Goal: Information Seeking & Learning: Check status

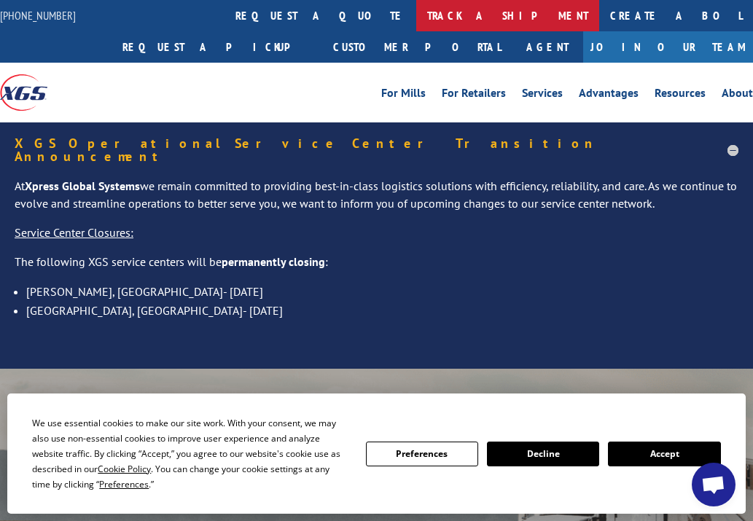
click at [416, 14] on link "track a shipment" at bounding box center [507, 15] width 183 height 31
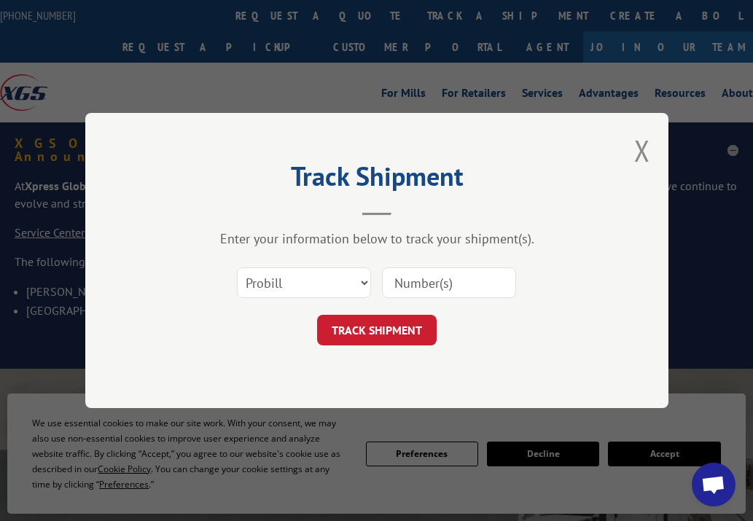
click at [410, 283] on input at bounding box center [449, 282] width 134 height 31
paste input "16928434 16928433 16928436 16928435 16928427 16928426 16928432 16928442 1692842…"
type input "16928434 16928433 16928436 16928435 16928427 16928426 16928432 16928442 1692842…"
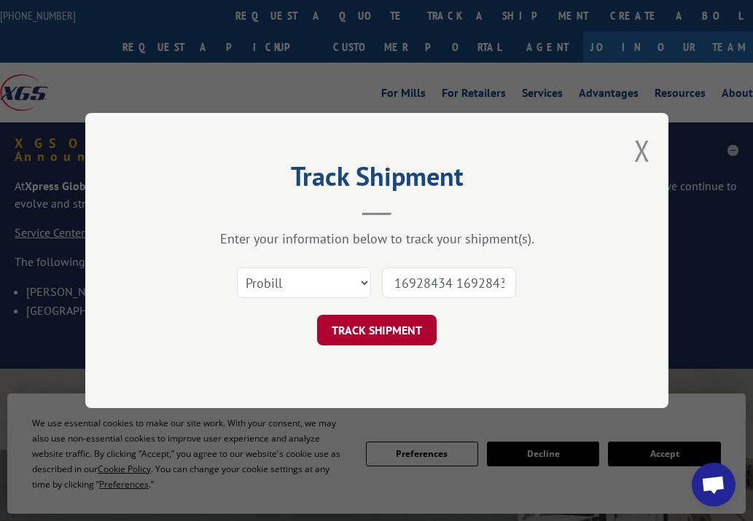
click at [389, 321] on button "TRACK SHIPMENT" at bounding box center [377, 330] width 120 height 31
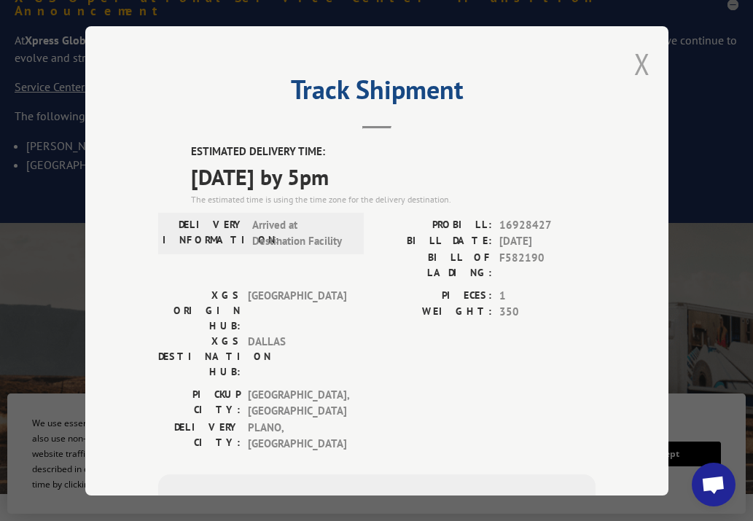
click at [634, 54] on button "Close modal" at bounding box center [642, 63] width 16 height 39
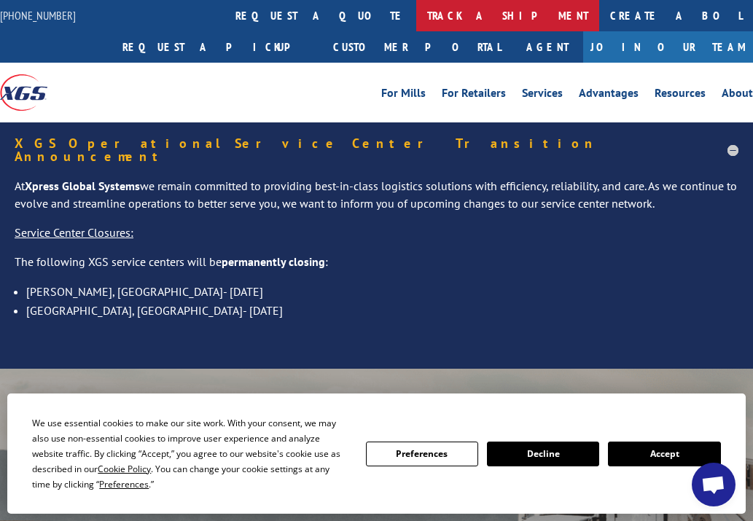
click at [416, 15] on link "track a shipment" at bounding box center [507, 15] width 183 height 31
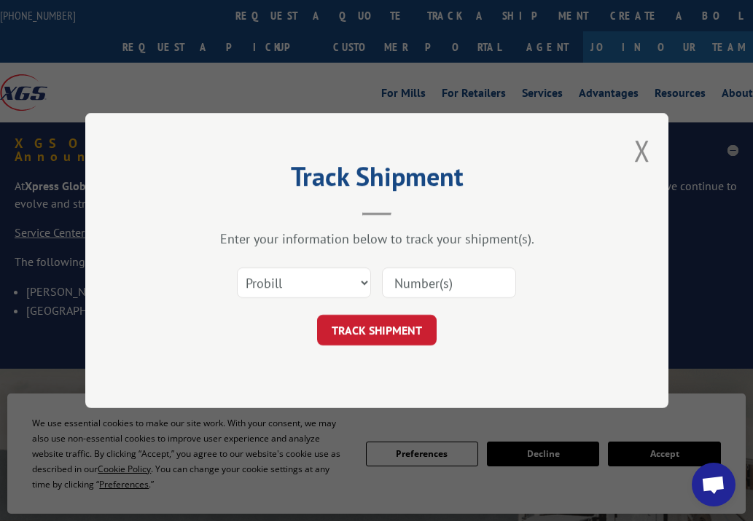
click at [419, 284] on input at bounding box center [449, 282] width 134 height 31
paste input "16928425 16928423 16928419 16928418 16928437 16928443 16928438 16928440 1692843…"
type input "16928425 16928423 16928419 16928418 16928437 16928443 16928438 16928440 1692843…"
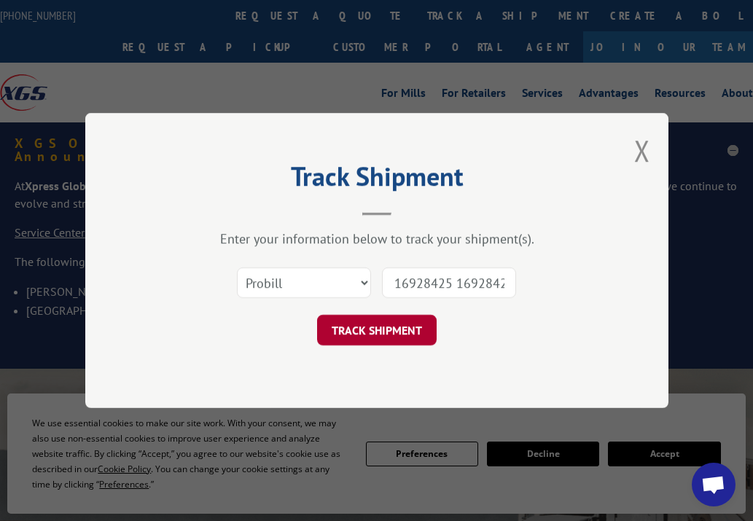
click at [383, 331] on button "TRACK SHIPMENT" at bounding box center [377, 330] width 120 height 31
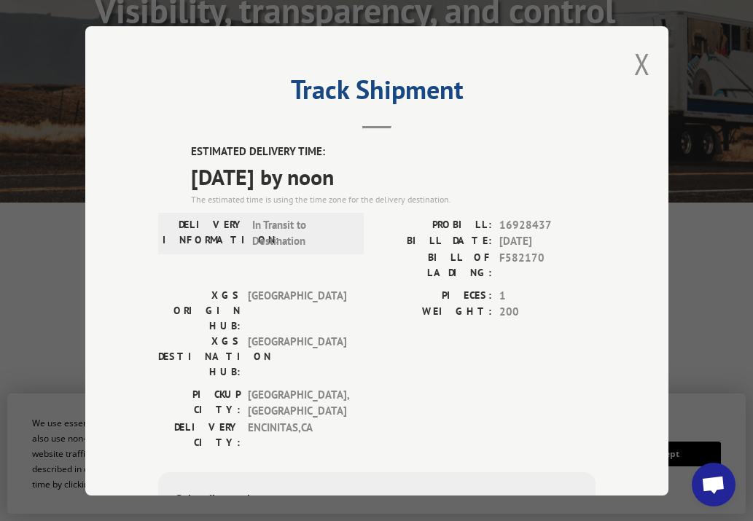
click at [647, 44] on div "Track Shipment ESTIMATED DELIVERY TIME: [DATE] by noon The estimated time is us…" at bounding box center [376, 260] width 583 height 469
drag, startPoint x: 638, startPoint y: 58, endPoint x: 573, endPoint y: 51, distance: 65.9
click at [638, 58] on button "Close modal" at bounding box center [642, 63] width 16 height 39
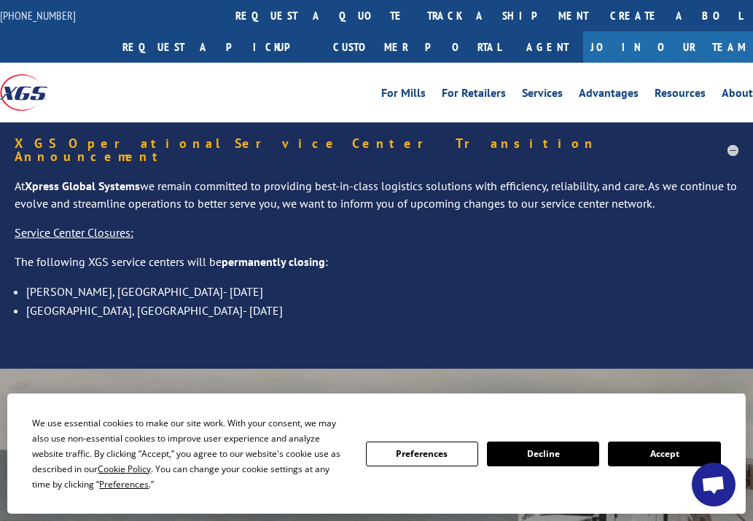
click at [416, 9] on link "track a shipment" at bounding box center [507, 15] width 183 height 31
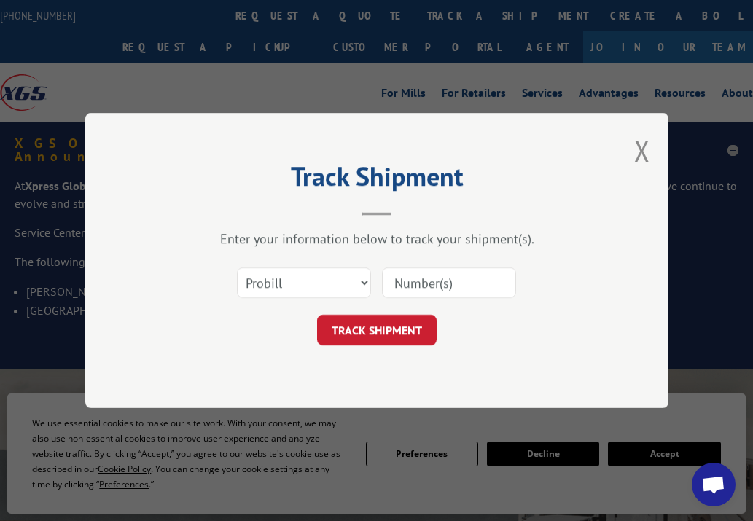
click at [472, 285] on input at bounding box center [449, 282] width 134 height 31
paste input "16928425 16928423 16928419"
type input "16928425 16928423 16928419"
drag, startPoint x: 388, startPoint y: 324, endPoint x: 402, endPoint y: 325, distance: 13.9
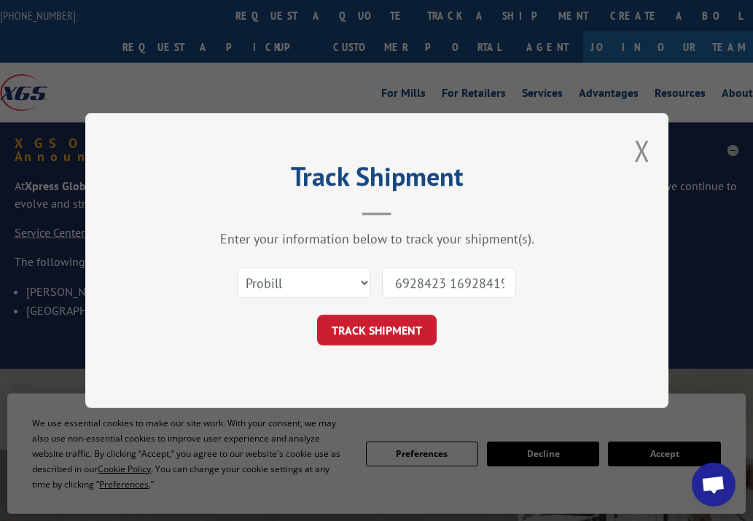
click at [388, 324] on button "TRACK SHIPMENT" at bounding box center [377, 330] width 120 height 31
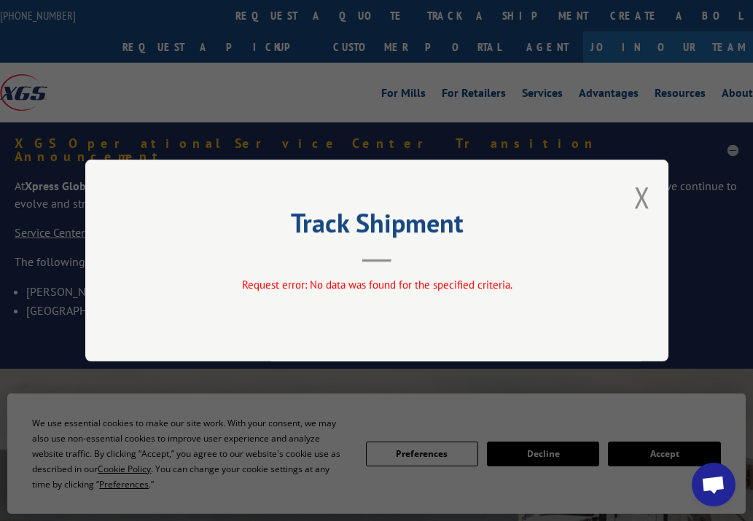
drag, startPoint x: 644, startPoint y: 195, endPoint x: 658, endPoint y: 195, distance: 13.9
click at [646, 195] on button "Close modal" at bounding box center [642, 197] width 16 height 39
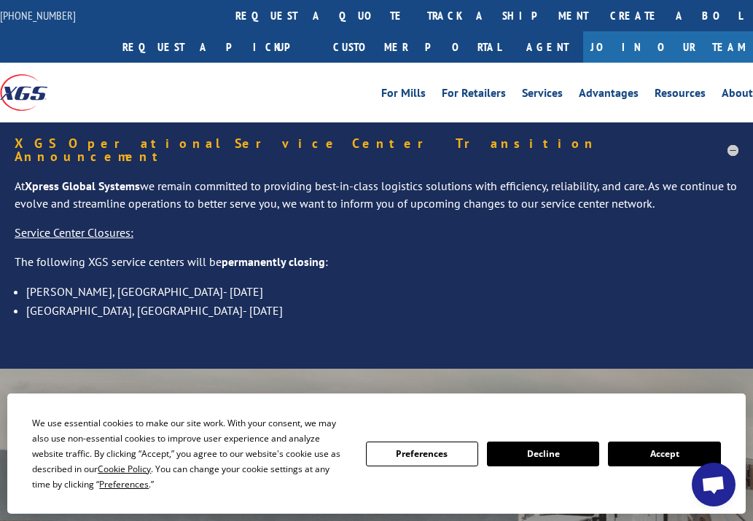
click at [416, 18] on link "track a shipment" at bounding box center [507, 15] width 183 height 31
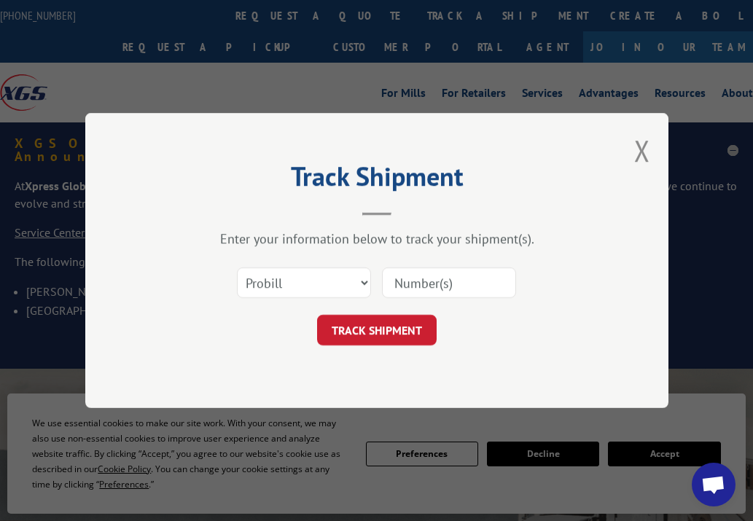
click at [434, 287] on input at bounding box center [449, 282] width 134 height 31
paste input "16928417 16928416 16928415 16928414 16928413"
type input "16928417 16928416 16928415 16928414 16928413"
click at [399, 326] on button "TRACK SHIPMENT" at bounding box center [377, 330] width 120 height 31
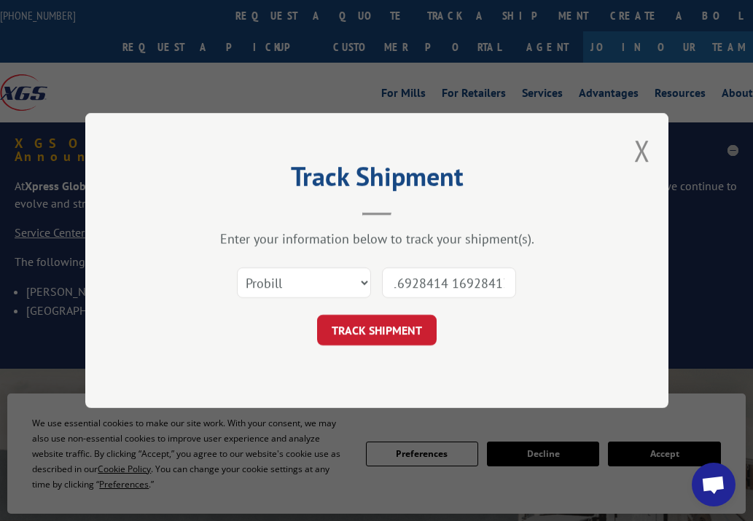
scroll to position [0, 0]
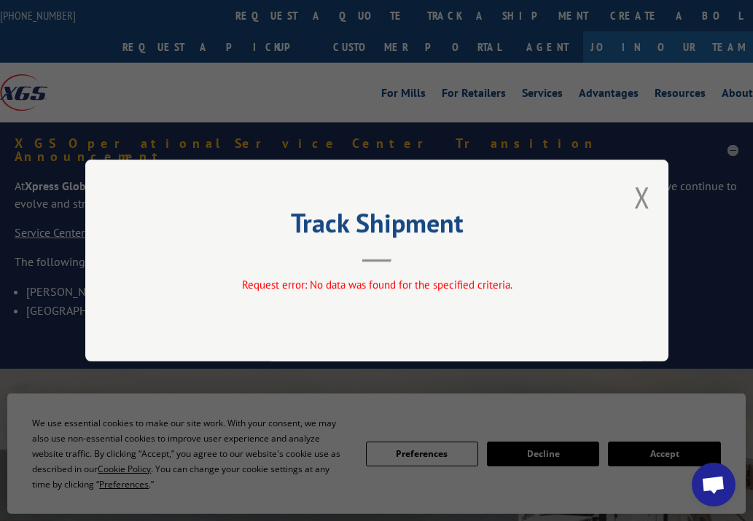
drag, startPoint x: 641, startPoint y: 201, endPoint x: 641, endPoint y: 193, distance: 8.1
click at [641, 200] on button "Close modal" at bounding box center [642, 197] width 16 height 39
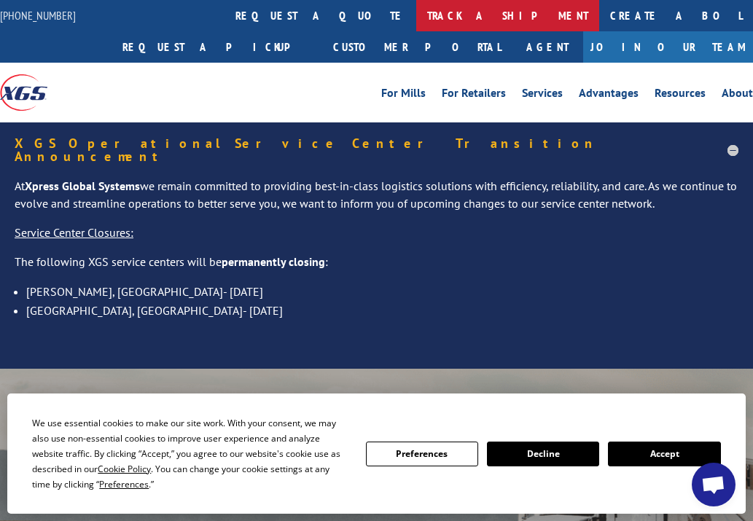
click at [416, 14] on link "track a shipment" at bounding box center [507, 15] width 183 height 31
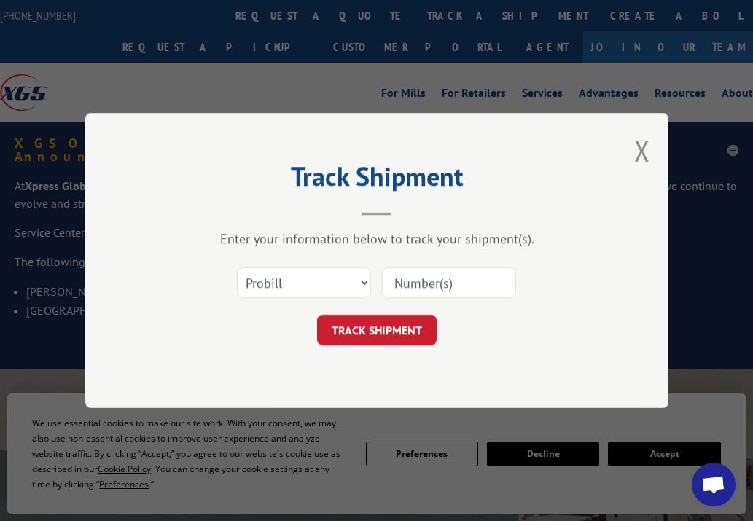
click at [456, 281] on input at bounding box center [449, 282] width 134 height 31
paste input "16928409 16928408 16928430 16928407 16928406 16928405 16928404 16928403 1692840…"
type input "16928409 16928408 16928430 16928407 16928406 16928405 16928404 16928403 1692840…"
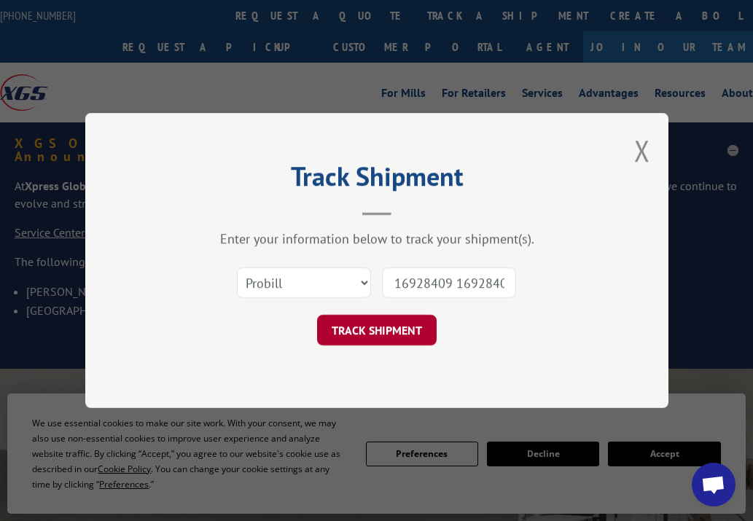
click at [380, 335] on button "TRACK SHIPMENT" at bounding box center [377, 330] width 120 height 31
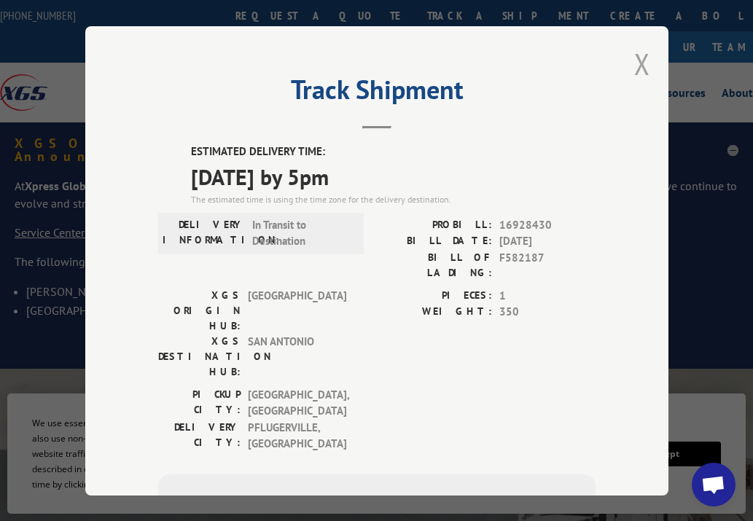
click at [639, 55] on button "Close modal" at bounding box center [642, 63] width 16 height 39
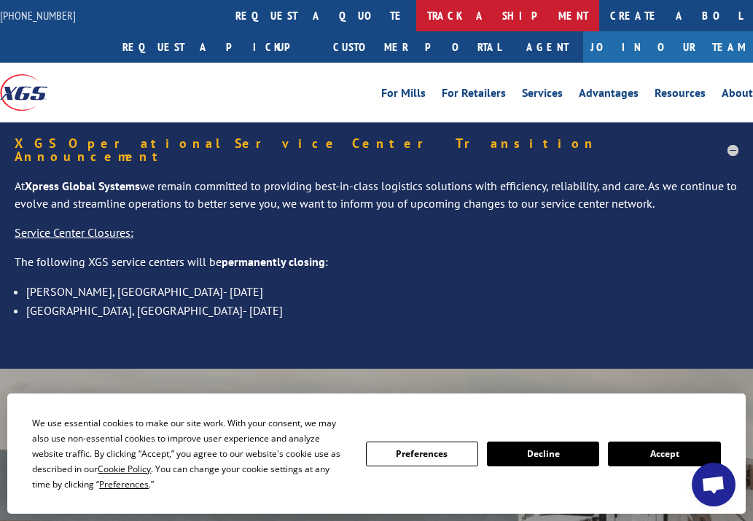
click at [416, 17] on link "track a shipment" at bounding box center [507, 15] width 183 height 31
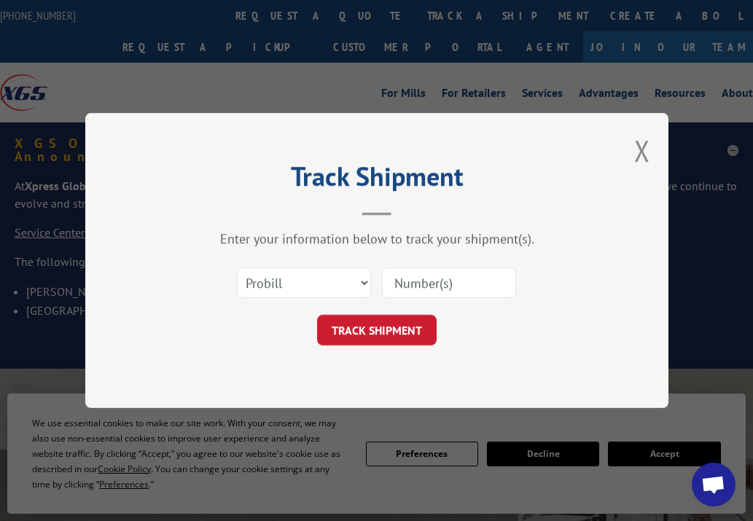
click at [448, 287] on input at bounding box center [449, 282] width 134 height 31
paste input "16928406 16928405 16928404 16928403"
type input "16928406 16928405 16928404 16928403"
click at [415, 333] on button "TRACK SHIPMENT" at bounding box center [377, 330] width 120 height 31
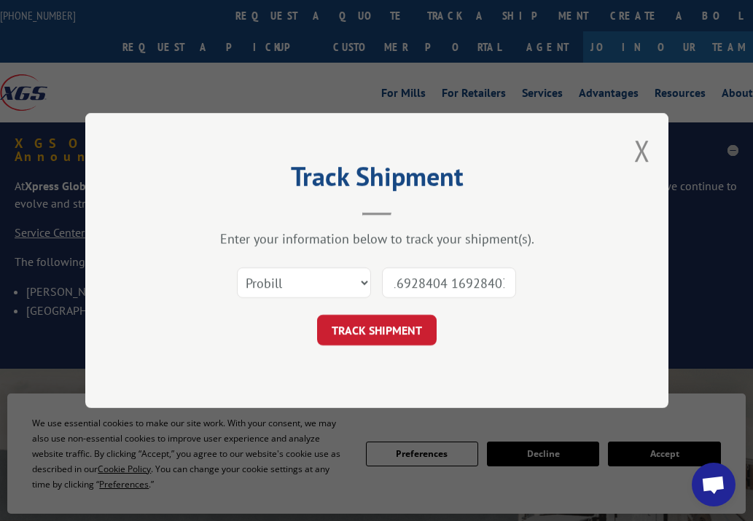
scroll to position [0, 0]
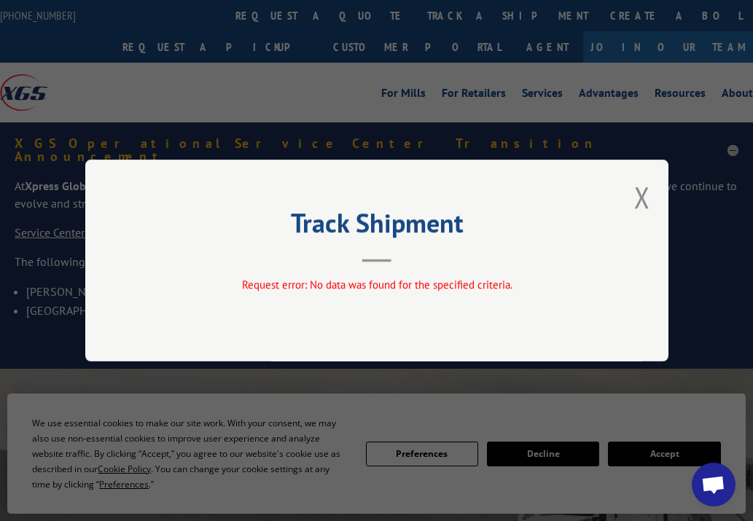
drag, startPoint x: 635, startPoint y: 189, endPoint x: 622, endPoint y: 176, distance: 18.6
click at [635, 189] on button "Close modal" at bounding box center [642, 197] width 16 height 39
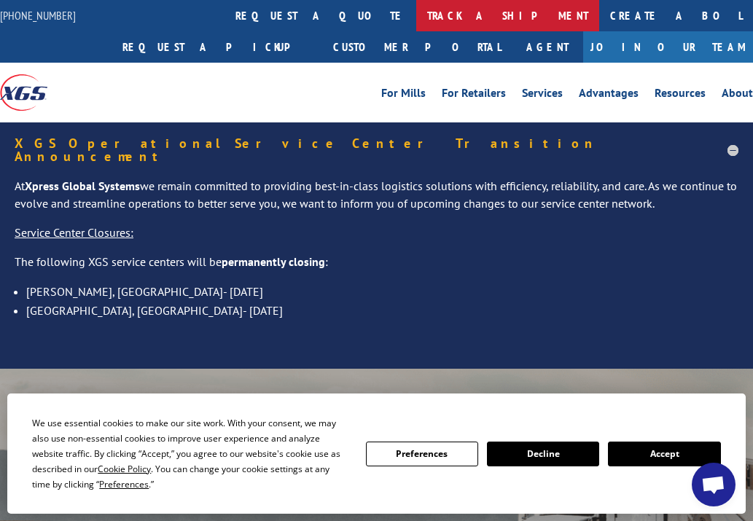
click at [416, 13] on link "track a shipment" at bounding box center [507, 15] width 183 height 31
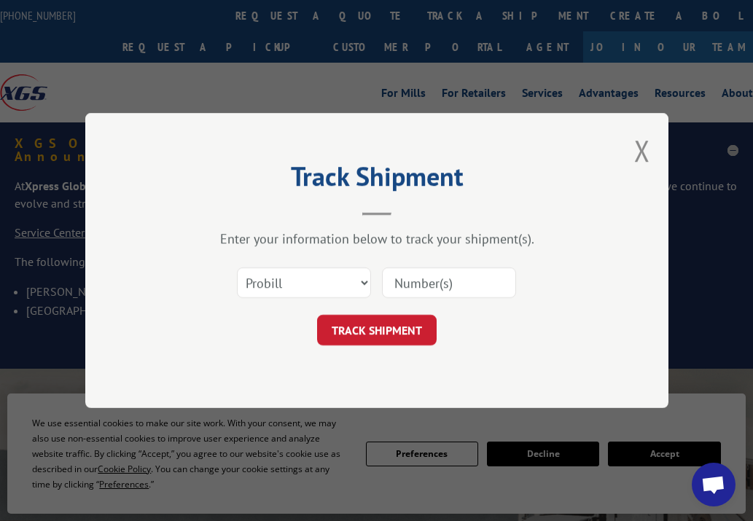
click at [471, 284] on input at bounding box center [449, 282] width 134 height 31
paste input "16928396 16928395 16928394 16928393 16928392 16928391"
type input "16928396 16928395 16928394 16928393 16928392 16928391"
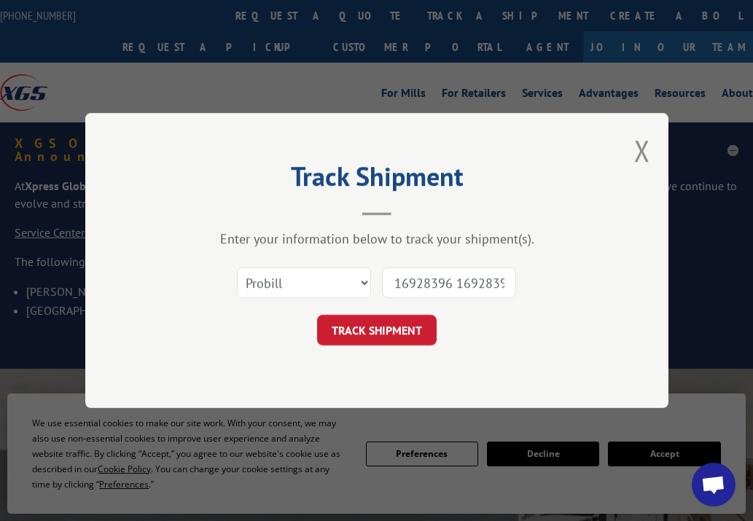
click at [394, 339] on button "TRACK SHIPMENT" at bounding box center [377, 330] width 120 height 31
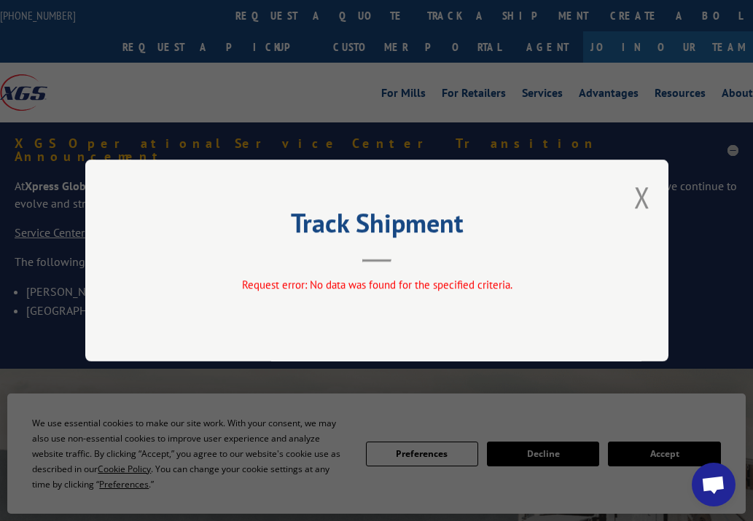
click at [645, 190] on button "Close modal" at bounding box center [642, 197] width 16 height 39
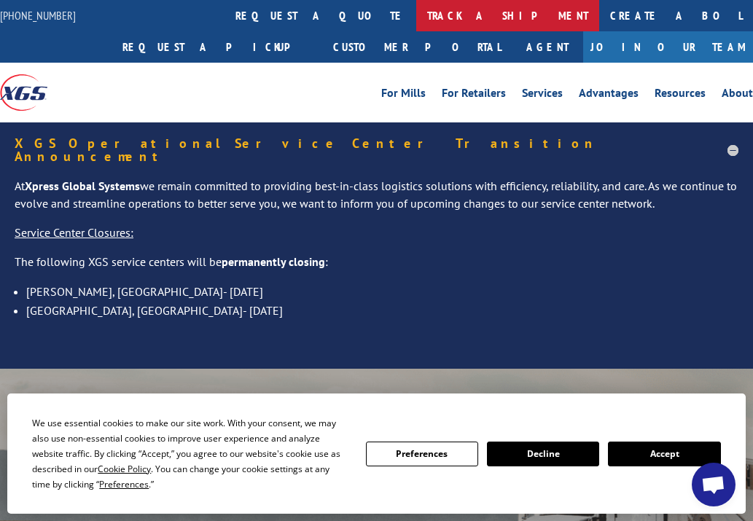
click at [416, 8] on link "track a shipment" at bounding box center [507, 15] width 183 height 31
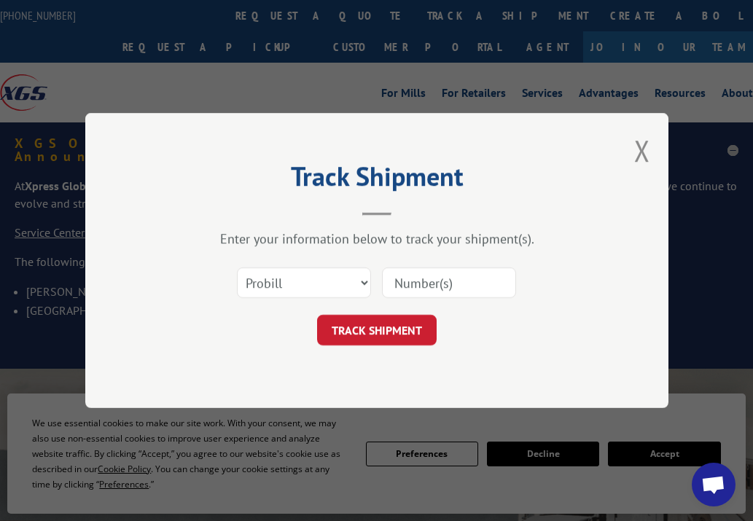
click at [415, 286] on input at bounding box center [449, 282] width 134 height 31
paste input "16928389 16928388 16928386 16928385 16928384 16928383 16928382 16928381 1692838…"
type input "16928389 16928388 16928386 16928385 16928384 16928383 16928382 16928381 1692838…"
click at [382, 332] on button "TRACK SHIPMENT" at bounding box center [377, 330] width 120 height 31
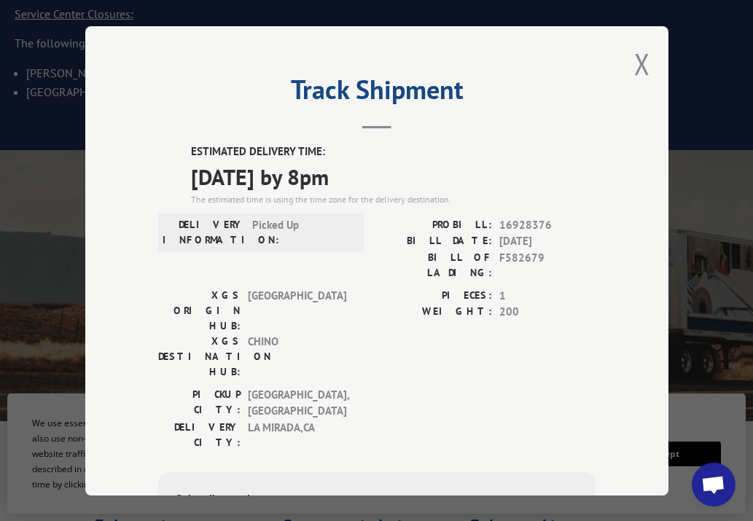
scroll to position [0, 0]
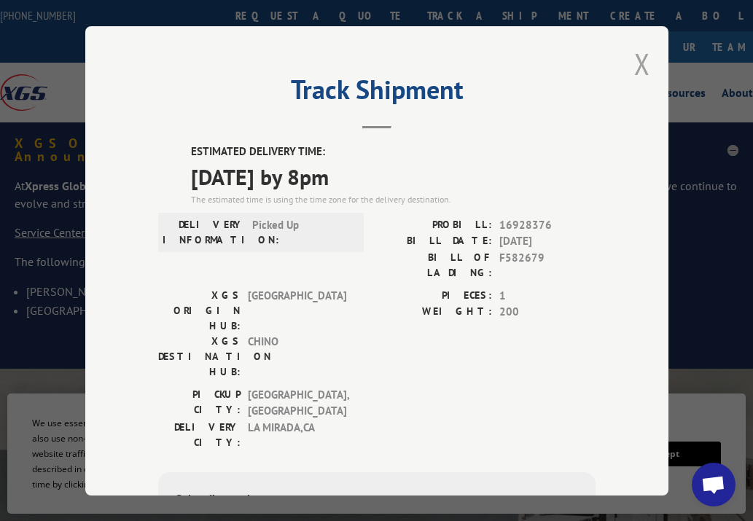
click at [636, 67] on button "Close modal" at bounding box center [642, 63] width 16 height 39
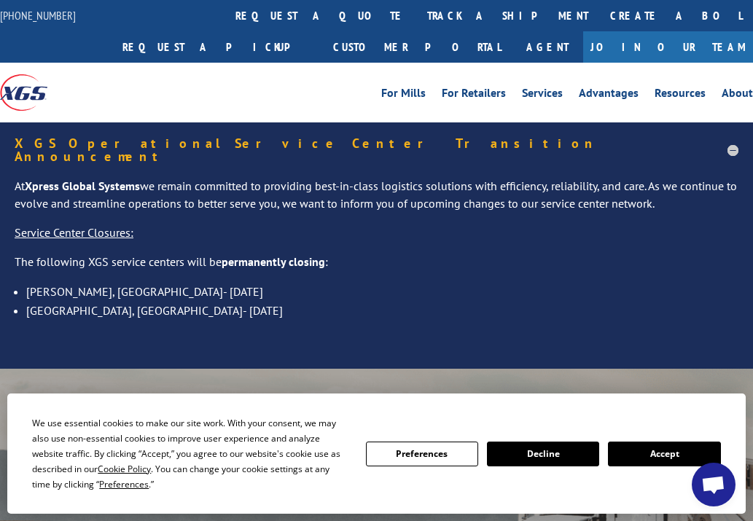
click at [416, 13] on link "track a shipment" at bounding box center [507, 15] width 183 height 31
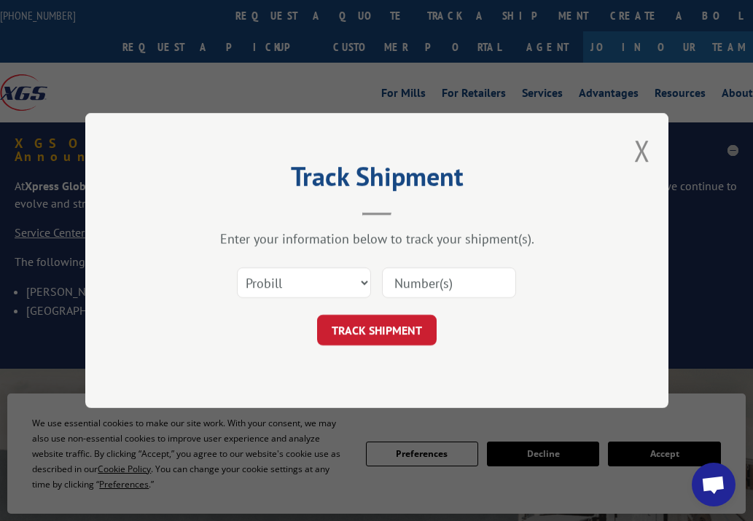
click at [432, 286] on input at bounding box center [449, 282] width 134 height 31
paste input "16928386 16928385 16928384 16928383 16928382 16928379 16928378 16928375 1692837…"
type input "16928386 16928385 16928384 16928383 16928382 16928379 16928378 16928375 1692837…"
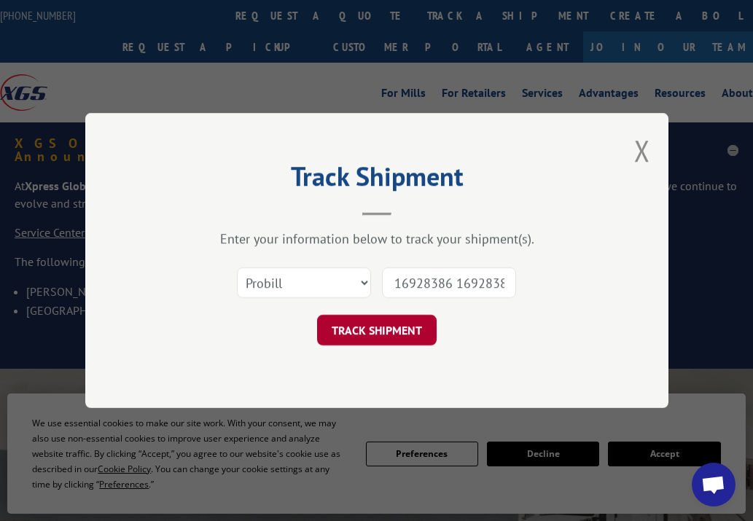
click at [394, 330] on button "TRACK SHIPMENT" at bounding box center [377, 330] width 120 height 31
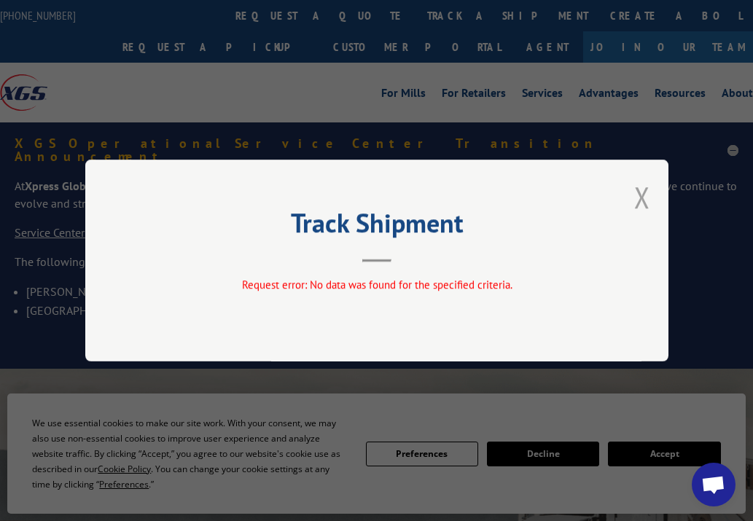
click at [641, 195] on button "Close modal" at bounding box center [642, 197] width 16 height 39
